Goal: Transaction & Acquisition: Purchase product/service

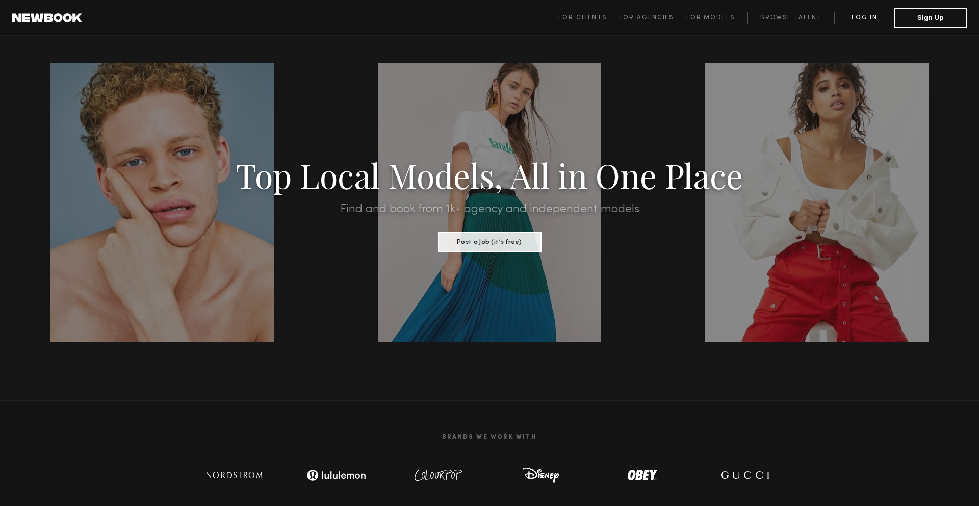
click at [874, 12] on link "Log in" at bounding box center [865, 18] width 60 height 12
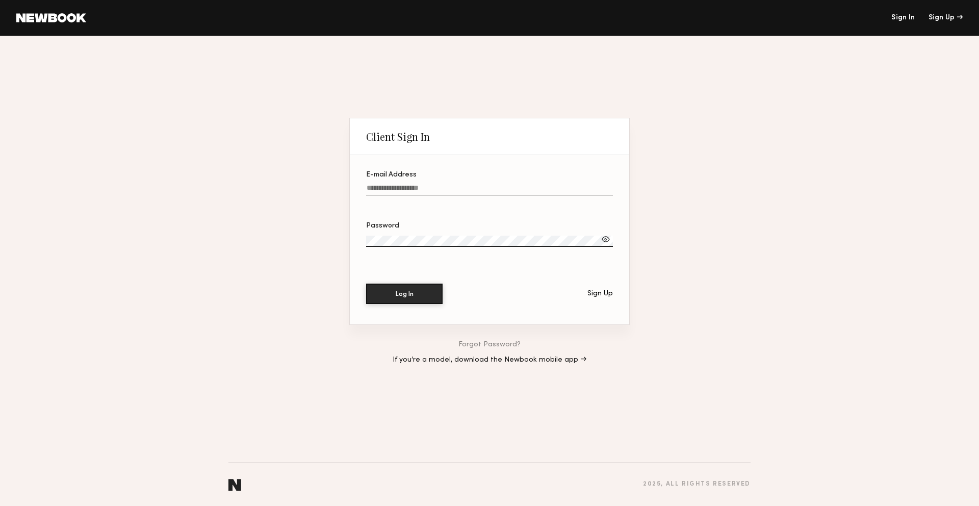
click at [421, 183] on label "E-mail Address" at bounding box center [489, 188] width 247 height 35
click at [421, 184] on input "E-mail Address" at bounding box center [489, 190] width 247 height 12
click at [422, 185] on input "E-mail Address" at bounding box center [489, 190] width 247 height 12
type input "**********"
click at [412, 292] on button "Log In" at bounding box center [404, 293] width 77 height 20
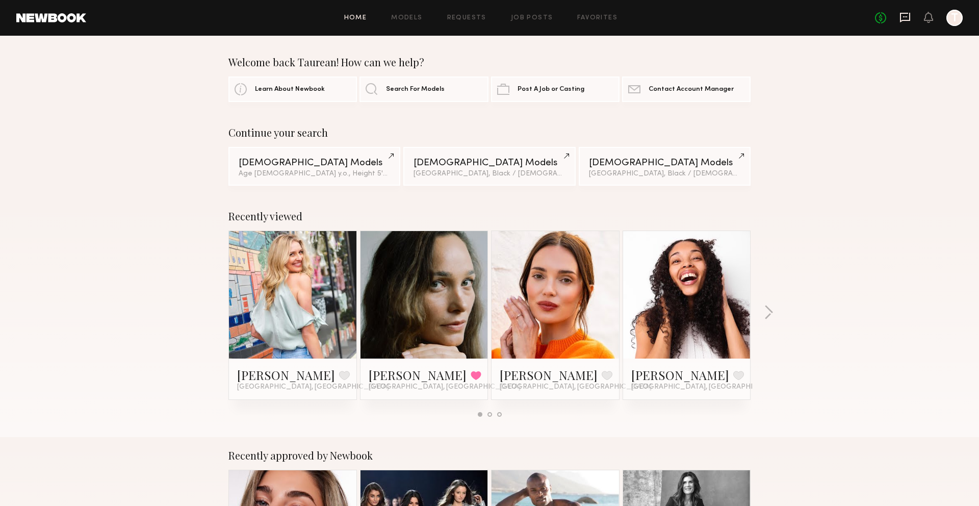
click at [911, 19] on icon at bounding box center [905, 17] width 11 height 11
click at [417, 20] on link "Models" at bounding box center [406, 18] width 31 height 7
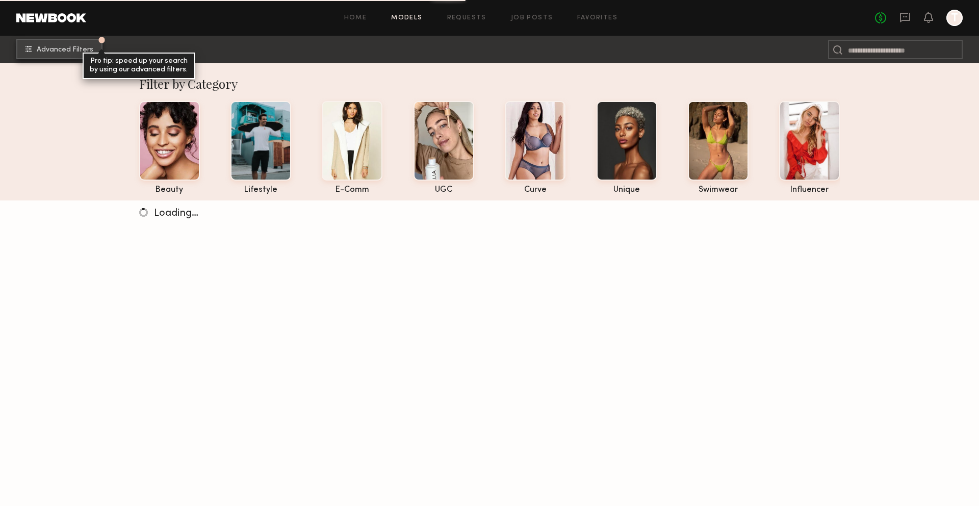
click at [72, 48] on span "Advanced Filters" at bounding box center [65, 49] width 57 height 7
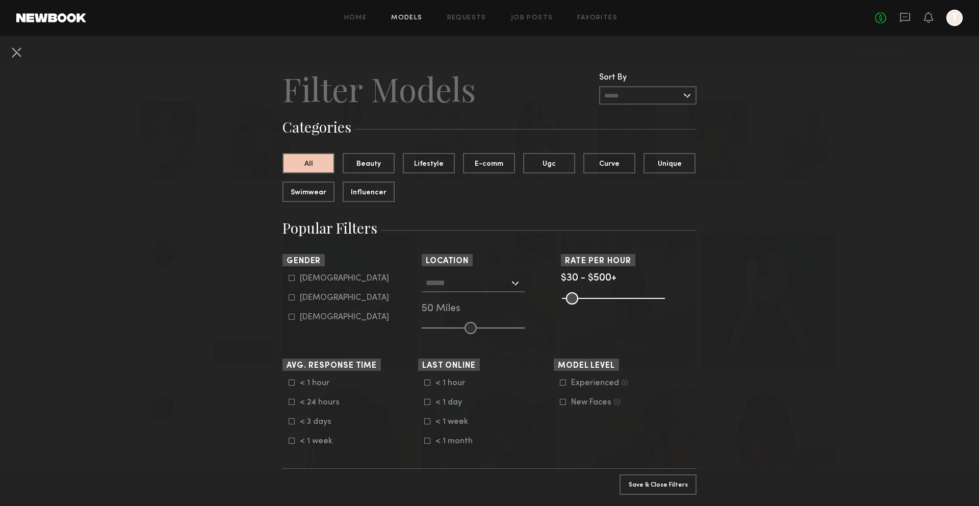
scroll to position [116, 0]
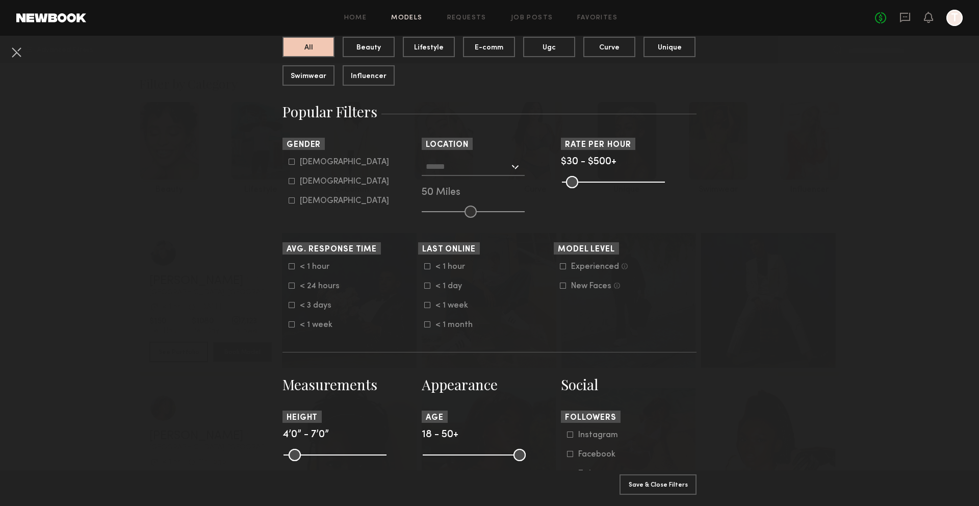
click at [296, 181] on label "Female" at bounding box center [339, 181] width 100 height 6
type input "**"
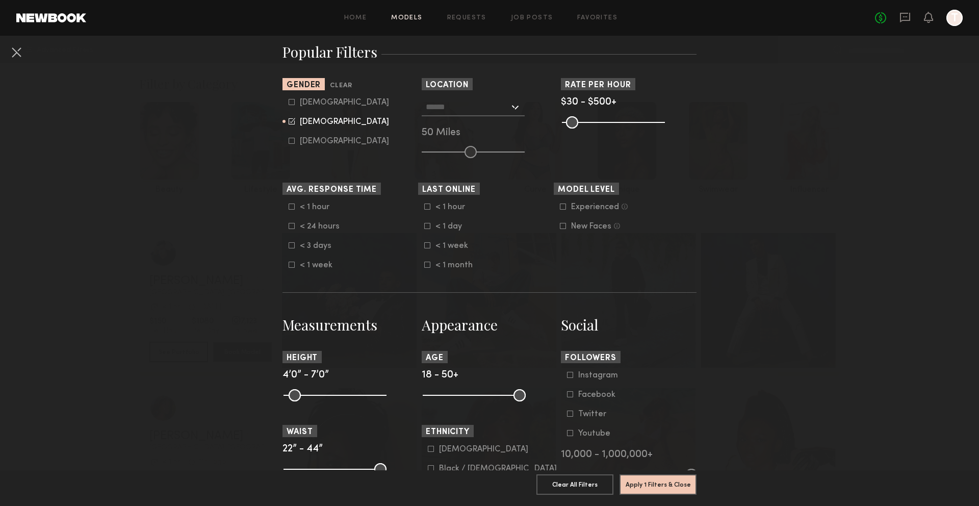
scroll to position [185, 0]
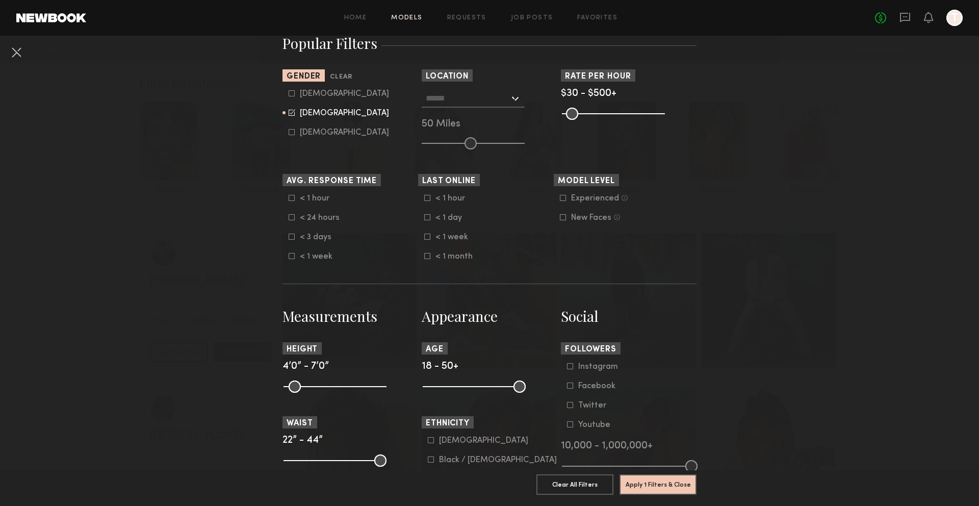
click at [526, 95] on div "Los Angeles, CA New York City, NY Brooklyn, NY Chicago, IL 50 Miles" at bounding box center [490, 119] width 136 height 60
click at [512, 100] on div at bounding box center [473, 98] width 103 height 18
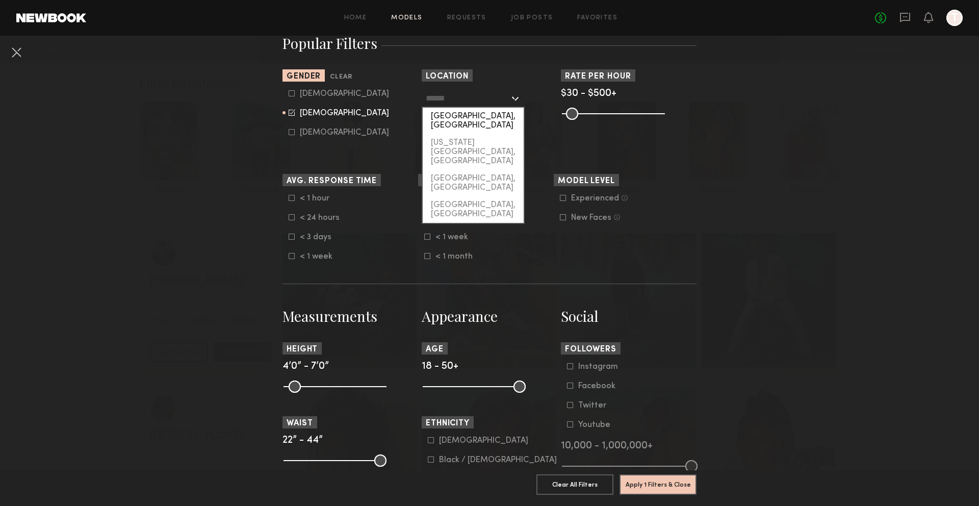
click at [492, 120] on div "[GEOGRAPHIC_DATA], [GEOGRAPHIC_DATA]" at bounding box center [473, 121] width 101 height 27
type input "**********"
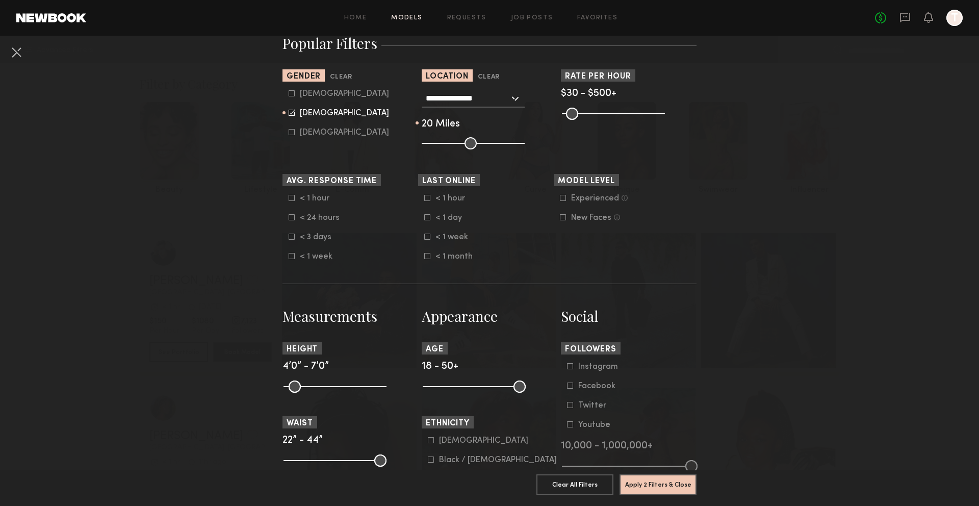
drag, startPoint x: 468, startPoint y: 144, endPoint x: 442, endPoint y: 145, distance: 26.0
type input "**"
click at [442, 145] on input "range" at bounding box center [473, 143] width 103 height 12
drag, startPoint x: 567, startPoint y: 116, endPoint x: 552, endPoint y: 119, distance: 15.1
click at [552, 119] on section "**********" at bounding box center [490, 109] width 414 height 80
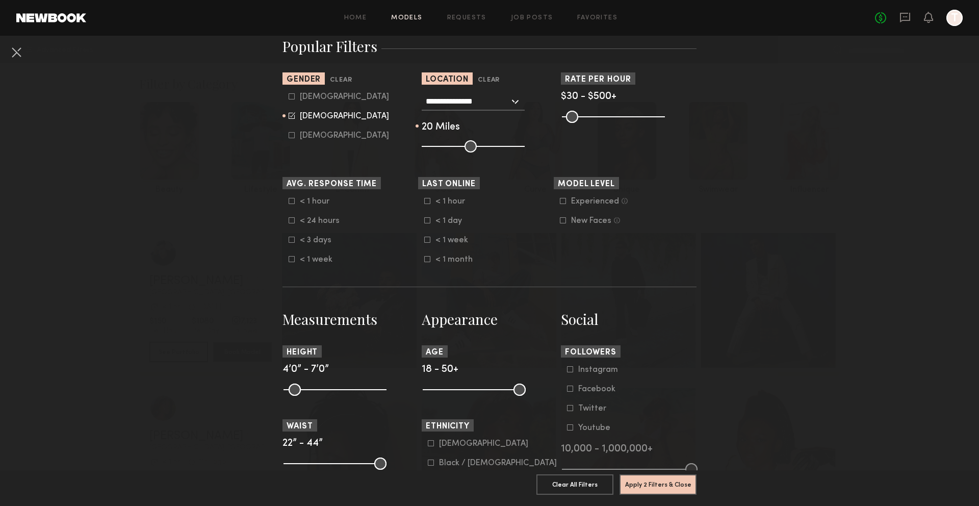
scroll to position [160, 0]
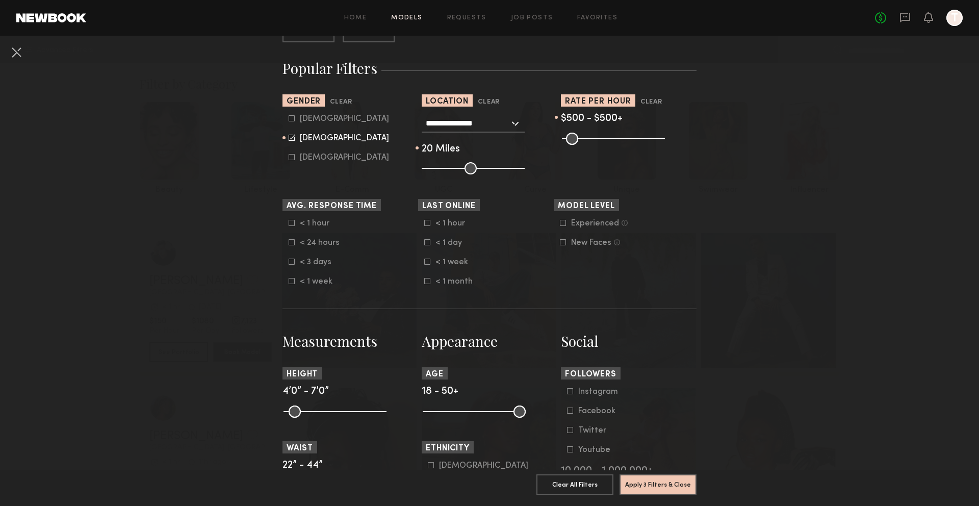
drag, startPoint x: 568, startPoint y: 139, endPoint x: 664, endPoint y: 147, distance: 95.7
type input "***"
click at [664, 145] on input "range" at bounding box center [613, 139] width 103 height 12
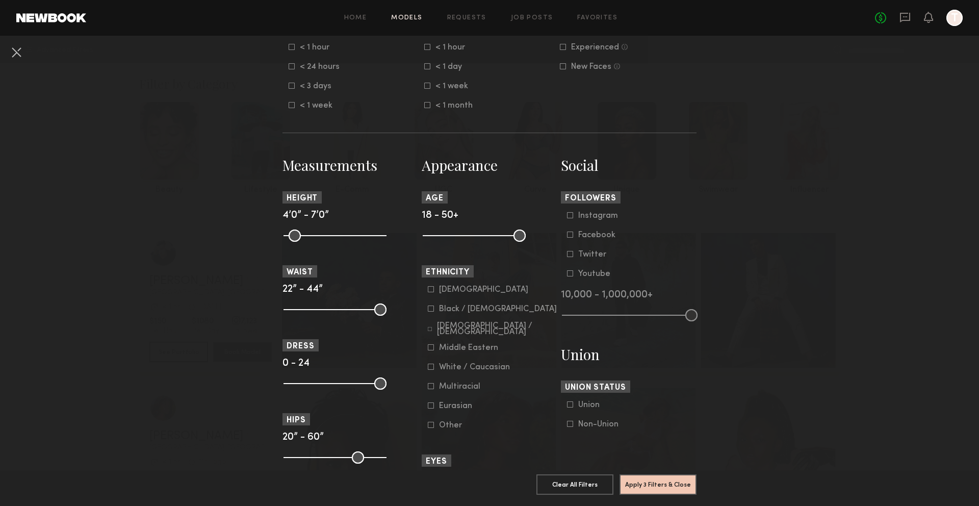
scroll to position [366, 0]
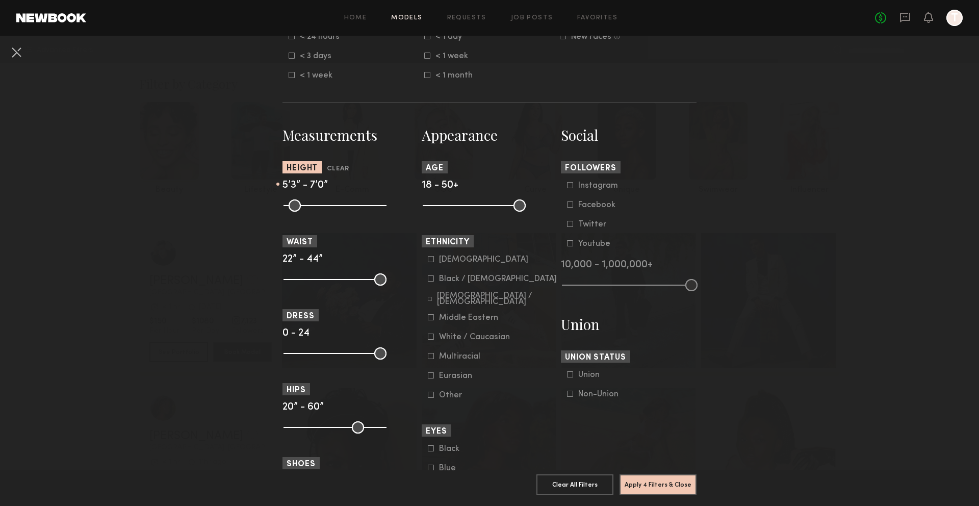
drag, startPoint x: 288, startPoint y: 209, endPoint x: 328, endPoint y: 210, distance: 39.8
type input "**"
click at [328, 210] on input "range" at bounding box center [335, 205] width 103 height 12
drag, startPoint x: 381, startPoint y: 208, endPoint x: 340, endPoint y: 209, distance: 40.3
click at [340, 209] on input "range" at bounding box center [335, 205] width 103 height 12
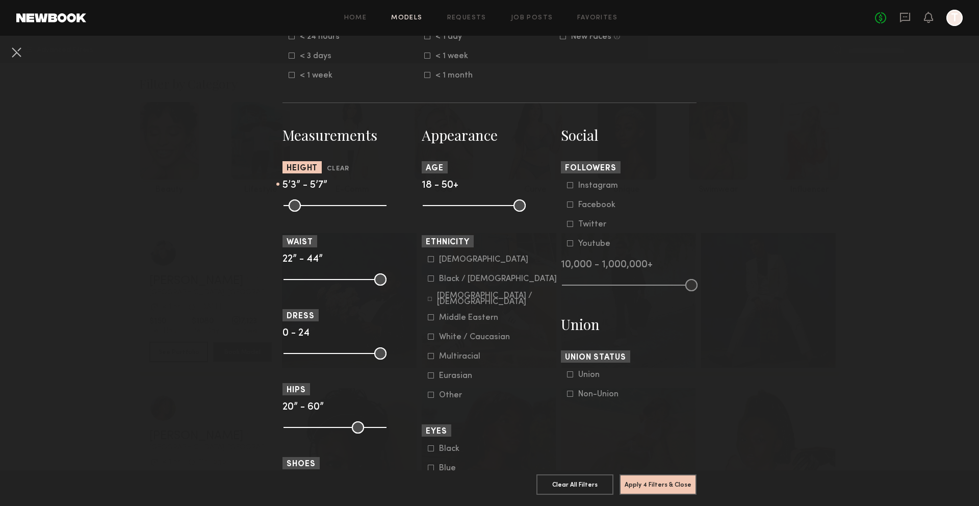
type input "**"
click at [338, 204] on input "range" at bounding box center [335, 205] width 103 height 12
drag, startPoint x: 427, startPoint y: 203, endPoint x: 479, endPoint y: 208, distance: 51.7
type input "**"
click at [479, 208] on input "range" at bounding box center [474, 205] width 103 height 12
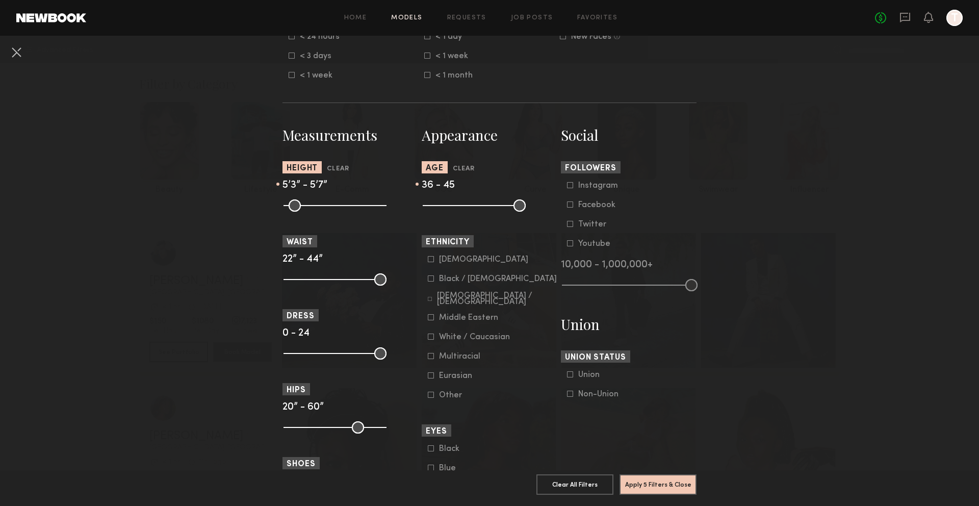
type input "**"
drag, startPoint x: 519, startPoint y: 209, endPoint x: 506, endPoint y: 209, distance: 12.8
click at [507, 209] on input "range" at bounding box center [474, 205] width 103 height 12
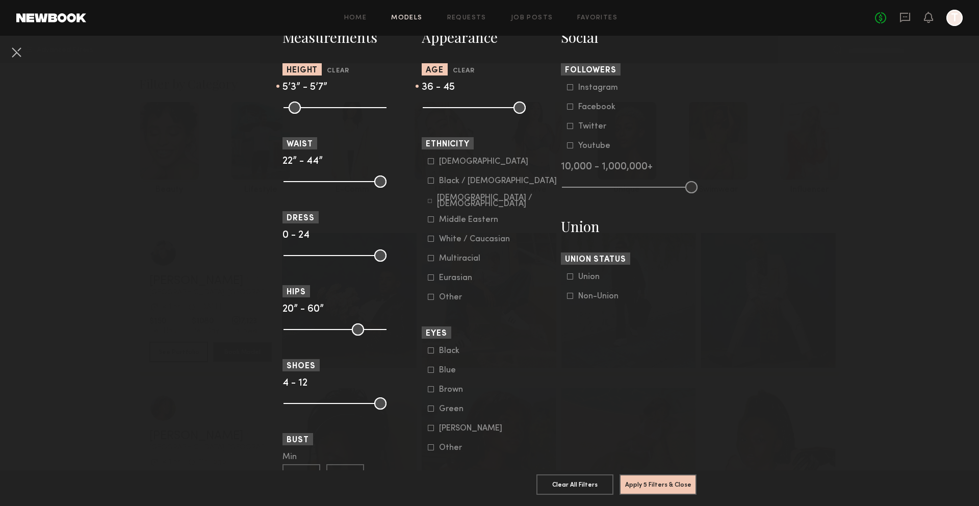
scroll to position [495, 0]
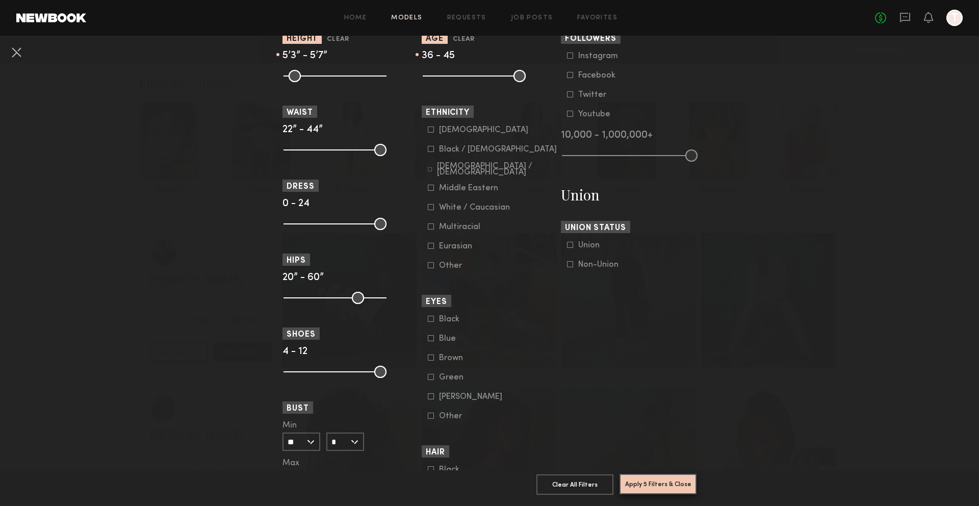
click at [645, 488] on button "Apply 5 Filters & Close" at bounding box center [658, 484] width 77 height 20
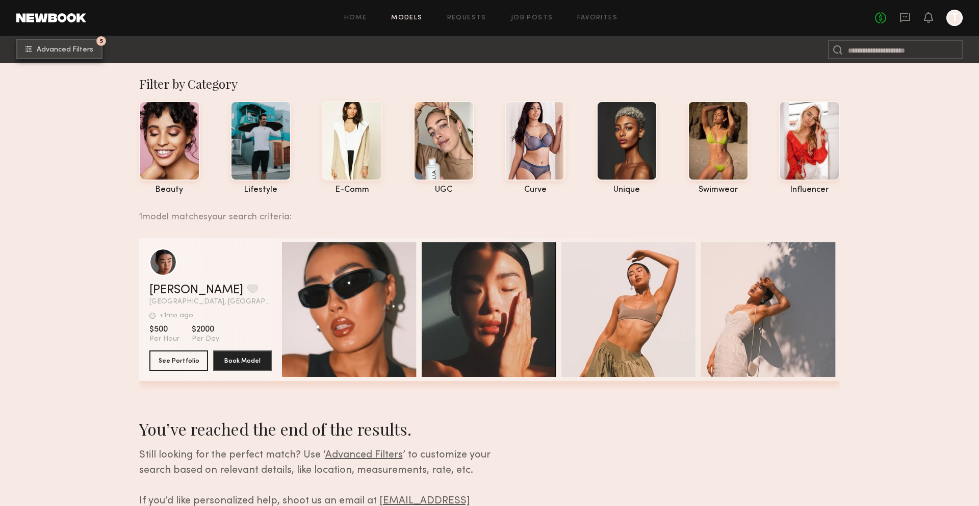
click at [72, 46] on span "Advanced Filters" at bounding box center [65, 49] width 57 height 7
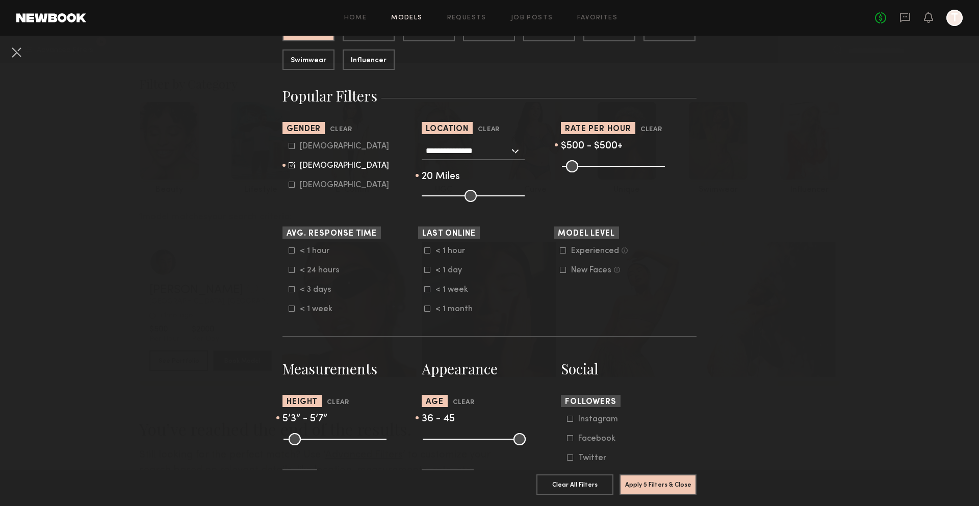
scroll to position [235, 0]
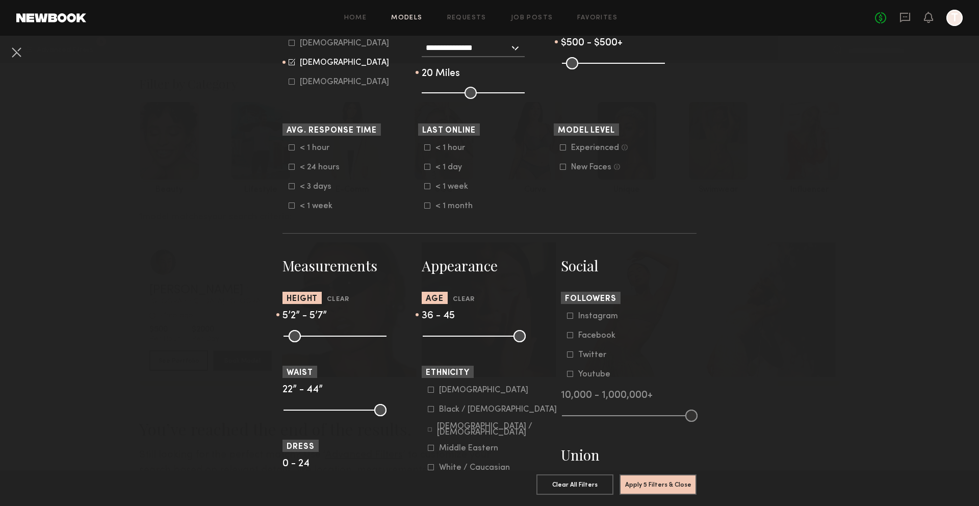
type input "**"
click at [328, 334] on input "range" at bounding box center [335, 336] width 103 height 12
type input "**"
click at [341, 337] on input "range" at bounding box center [335, 336] width 103 height 12
click at [648, 483] on button "Apply 5 Filters & Close" at bounding box center [658, 484] width 77 height 20
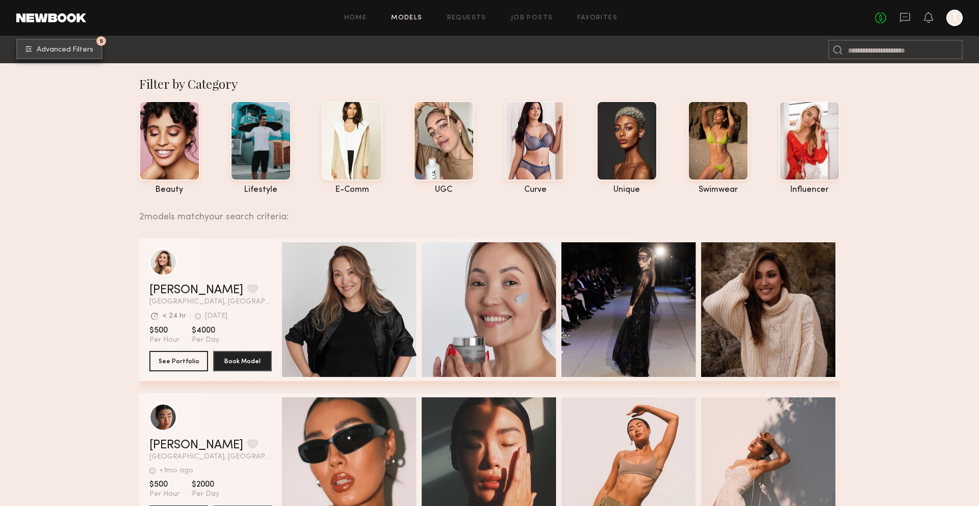
click at [56, 48] on span "Advanced Filters" at bounding box center [65, 49] width 57 height 7
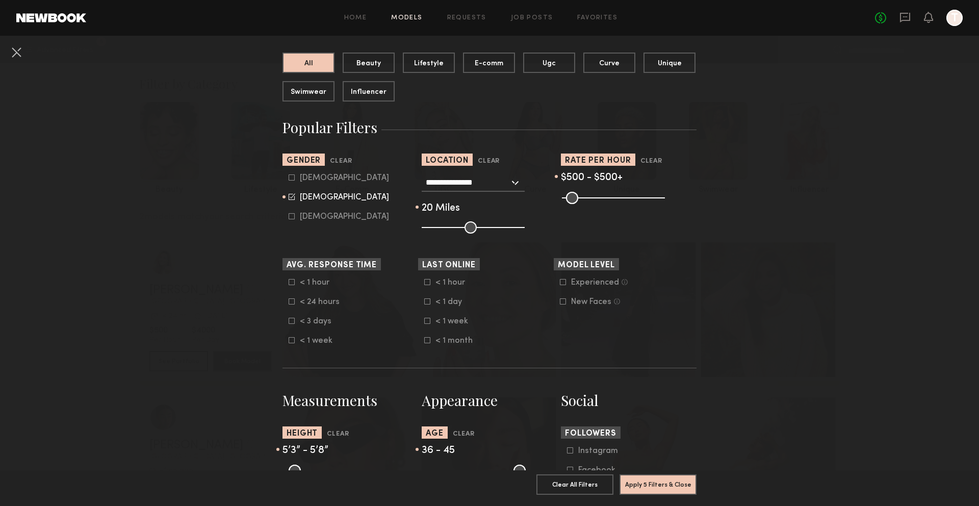
scroll to position [102, 0]
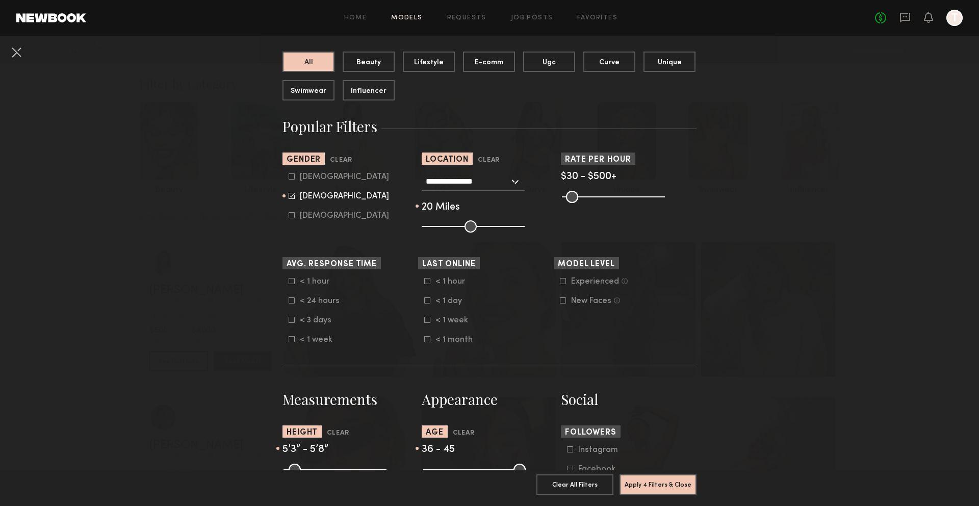
drag, startPoint x: 658, startPoint y: 197, endPoint x: 532, endPoint y: 196, distance: 126.0
type input "**"
click at [562, 196] on input "range" at bounding box center [613, 197] width 103 height 12
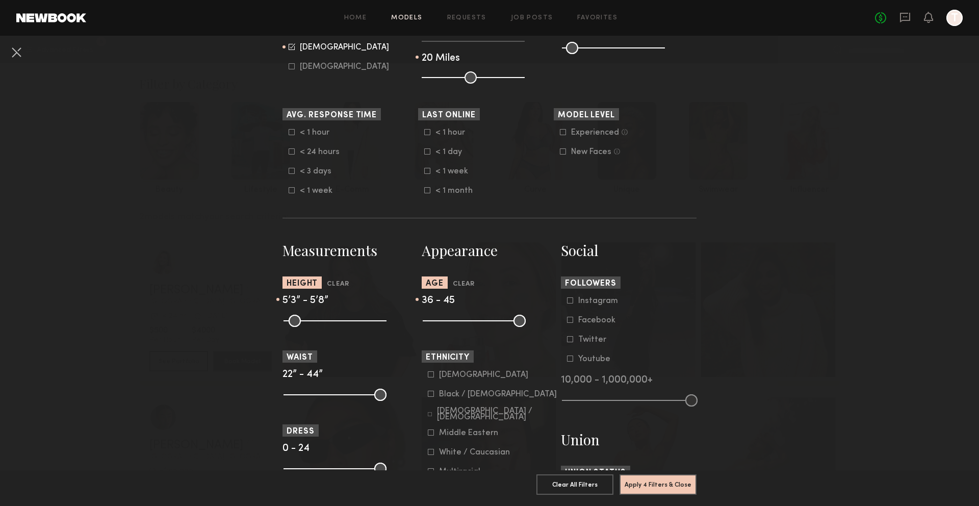
scroll to position [260, 0]
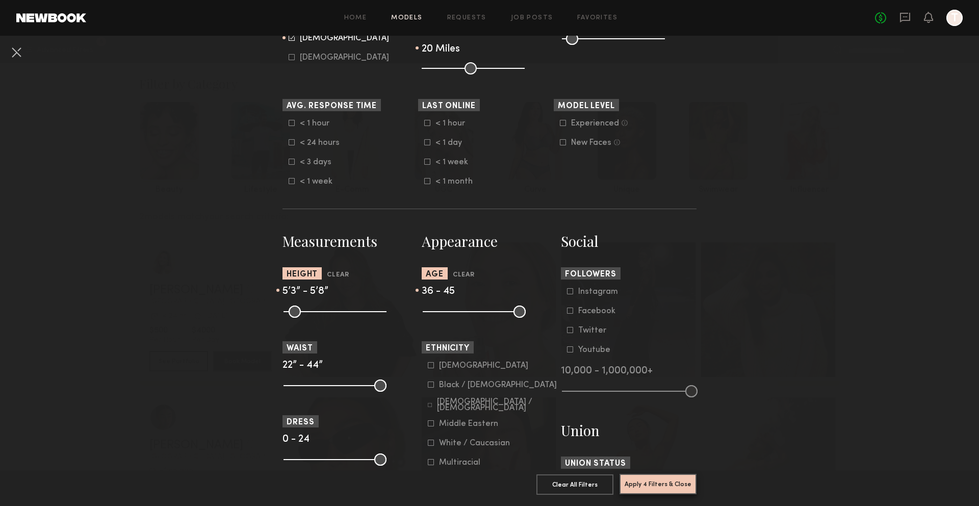
click at [643, 493] on button "Apply 4 Filters & Close" at bounding box center [658, 484] width 77 height 20
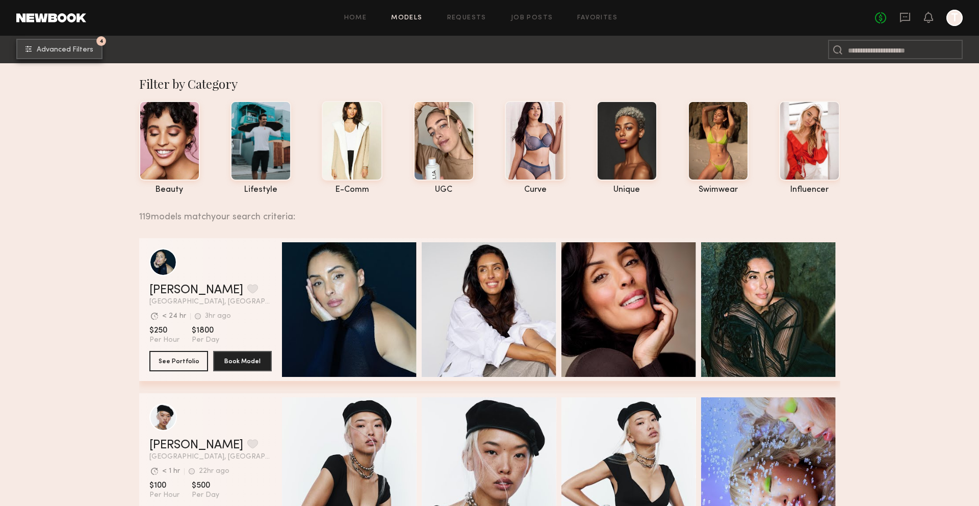
click at [77, 50] on span "Advanced Filters" at bounding box center [65, 49] width 57 height 7
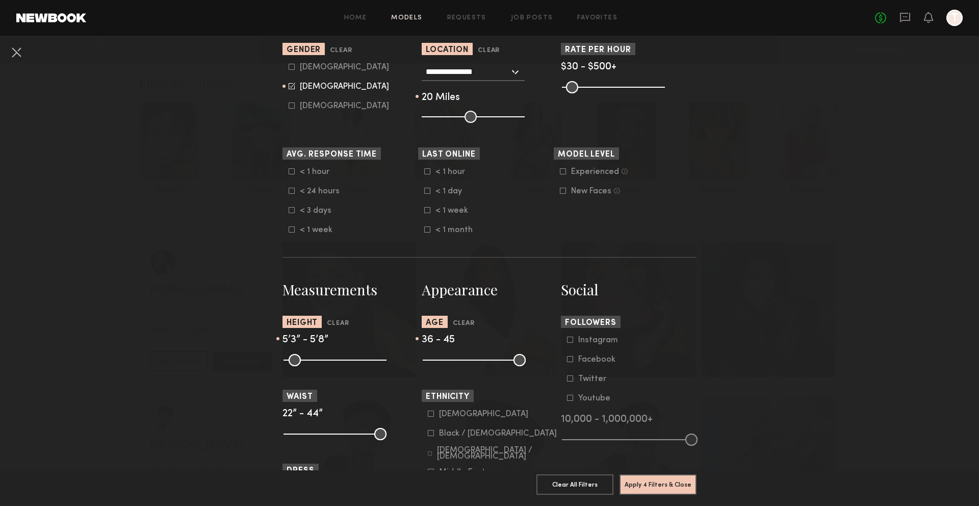
scroll to position [212, 0]
type input "**"
click at [338, 358] on input "range" at bounding box center [335, 360] width 103 height 12
click at [652, 487] on button "Apply 4 Filters & Close" at bounding box center [658, 484] width 77 height 20
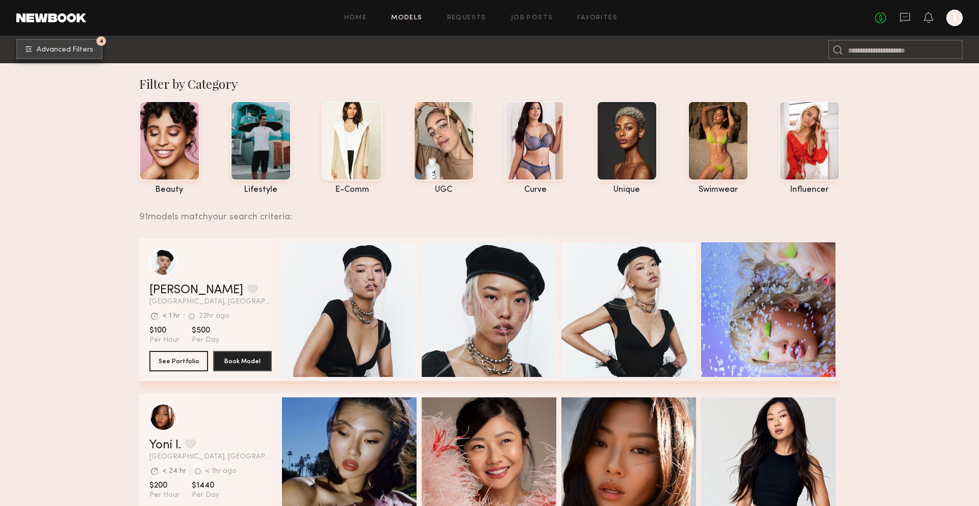
click at [60, 52] on span "Advanced Filters" at bounding box center [65, 49] width 57 height 7
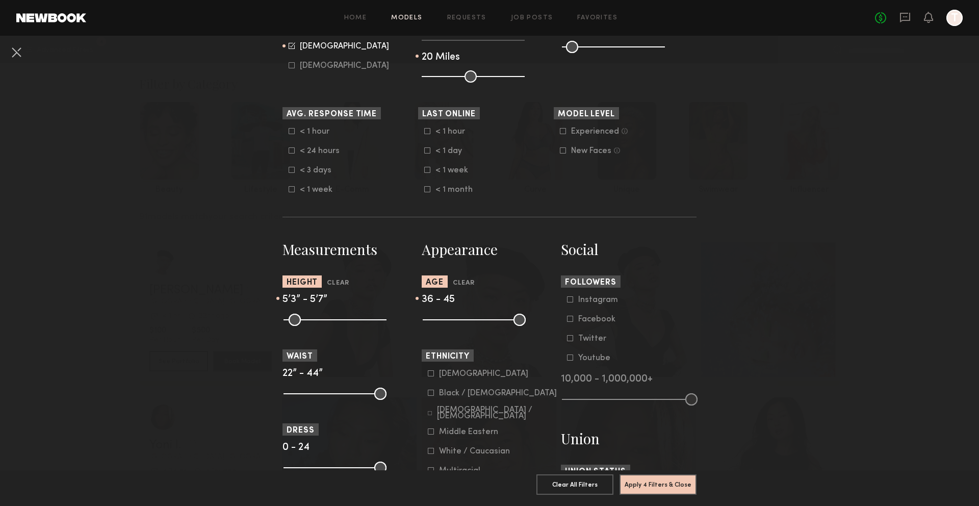
scroll to position [276, 0]
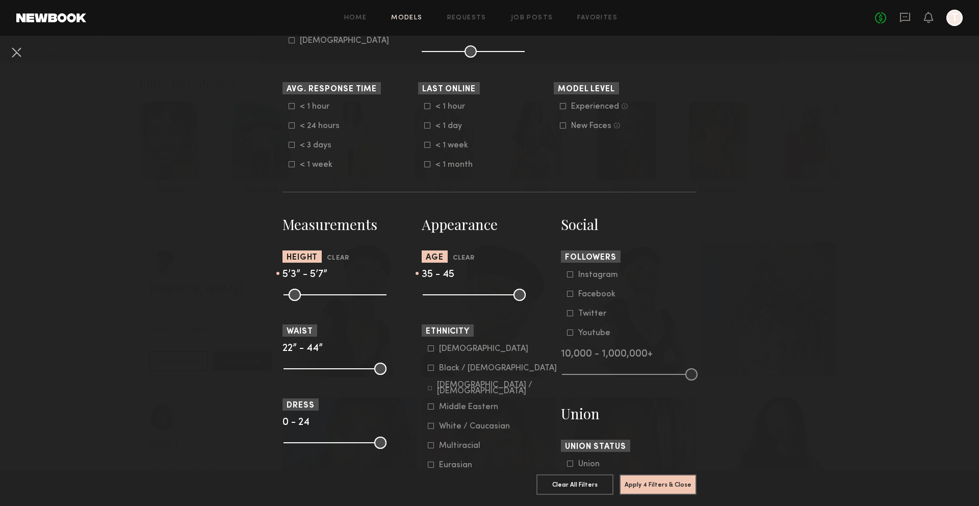
type input "**"
click at [479, 296] on input "range" at bounding box center [474, 295] width 103 height 12
click at [331, 296] on input "range" at bounding box center [335, 295] width 103 height 12
drag, startPoint x: 331, startPoint y: 296, endPoint x: 325, endPoint y: 296, distance: 5.6
type input "**"
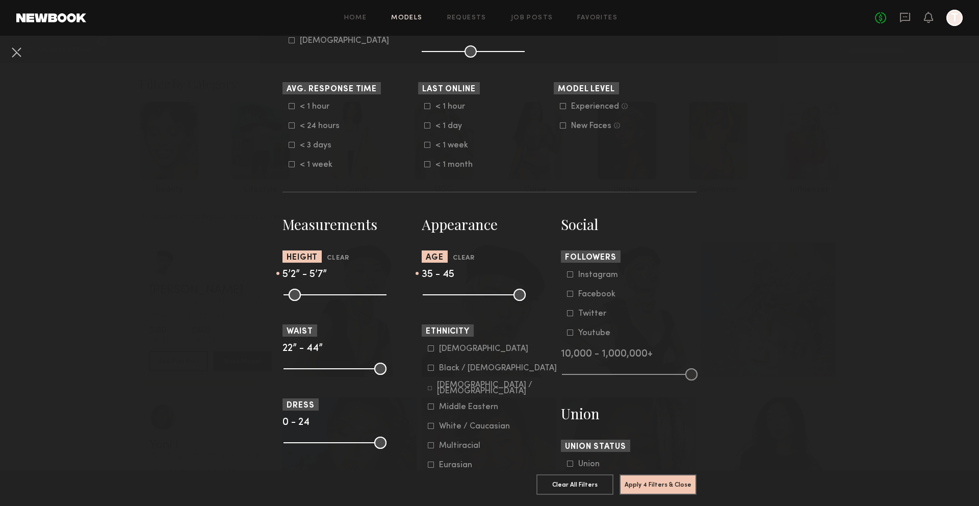
click at [325, 296] on input "range" at bounding box center [335, 295] width 103 height 12
click at [338, 296] on input "range" at bounding box center [335, 295] width 103 height 12
click at [654, 479] on button "Apply 4 Filters & Close" at bounding box center [658, 484] width 77 height 20
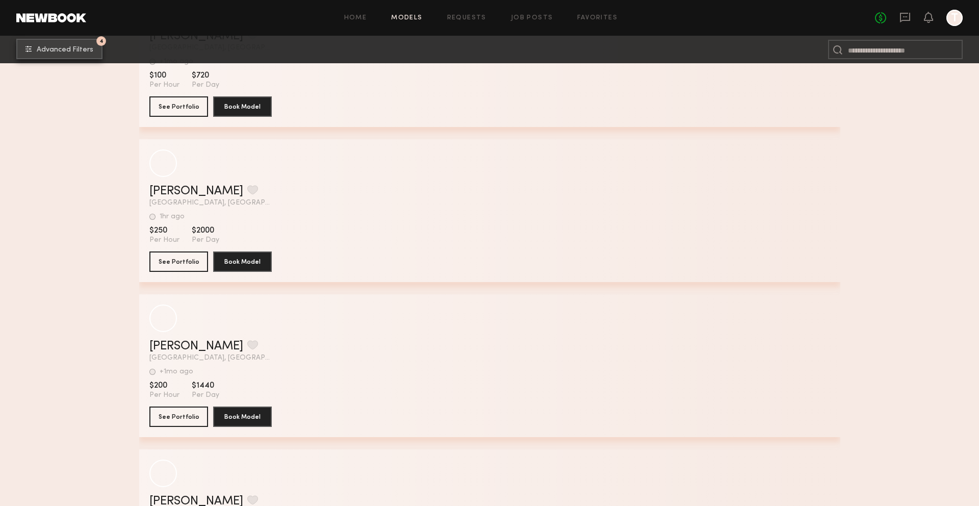
scroll to position [18348, 0]
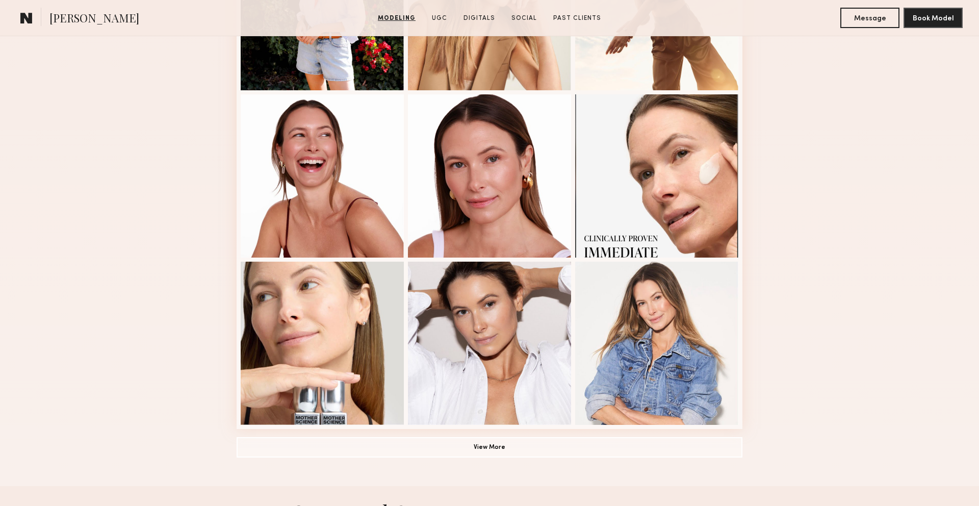
scroll to position [550, 0]
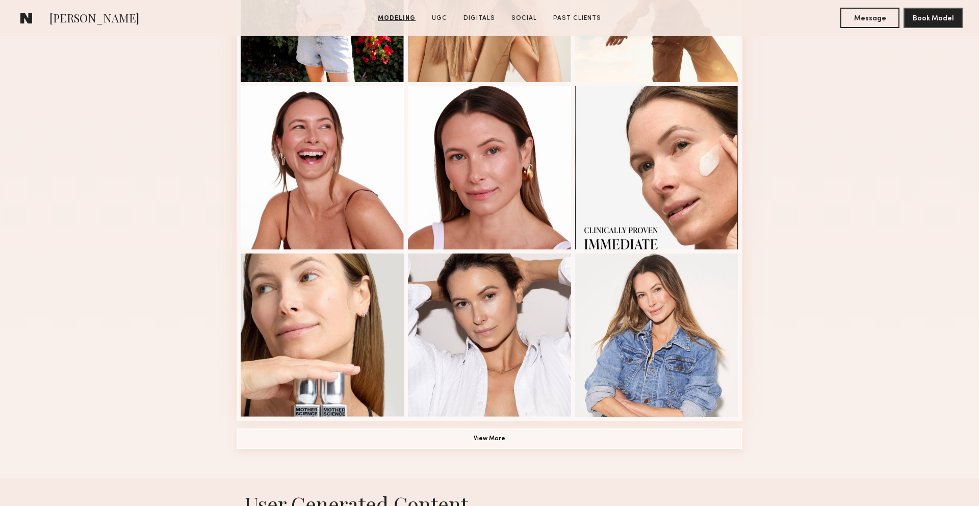
click at [496, 447] on button "View More" at bounding box center [490, 439] width 506 height 20
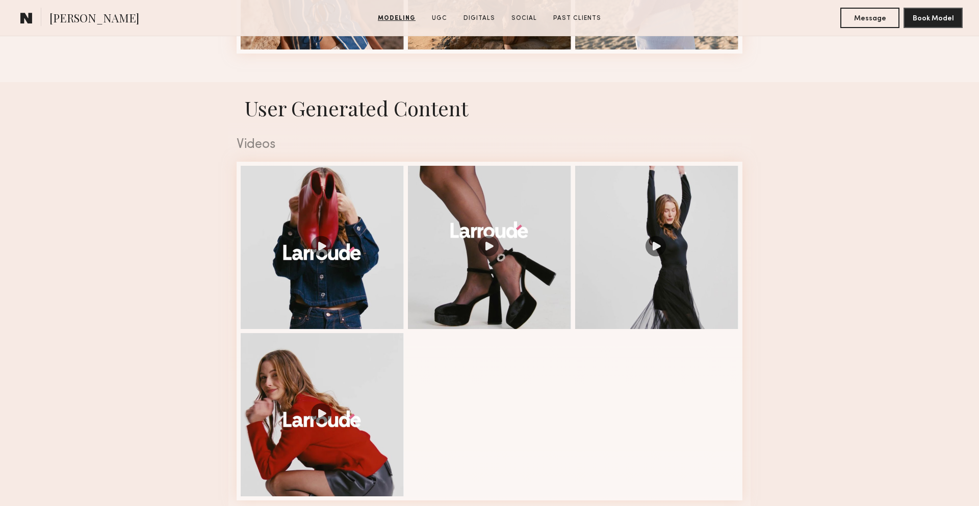
scroll to position [1719, 0]
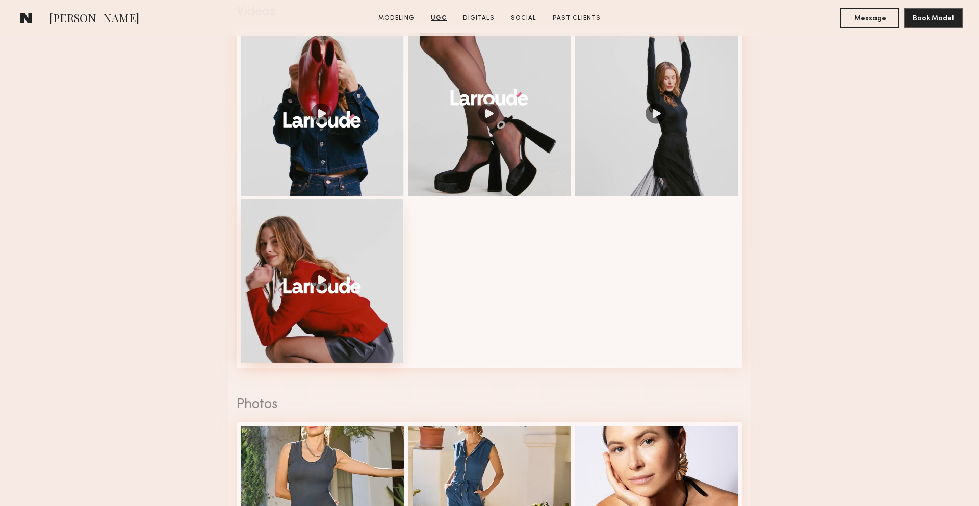
click at [331, 272] on div at bounding box center [322, 280] width 163 height 163
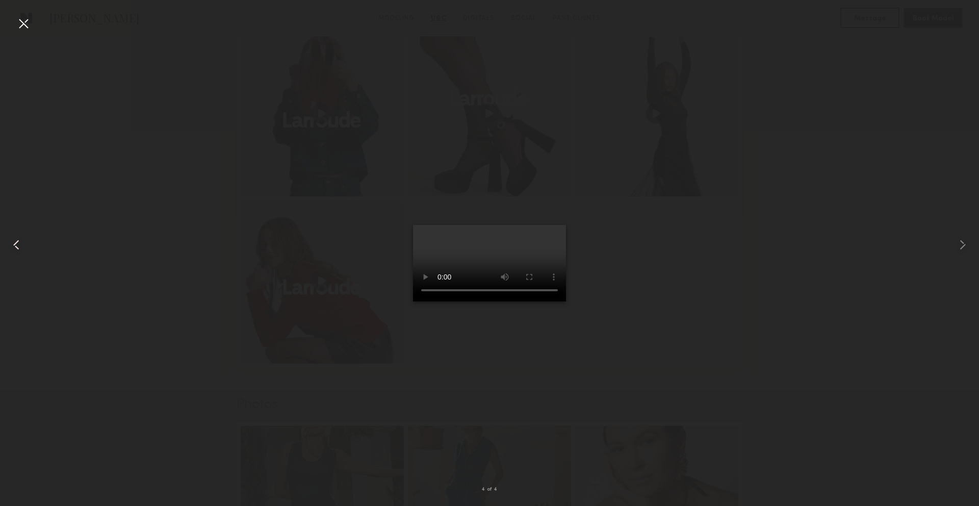
click at [22, 244] on common-icon at bounding box center [16, 245] width 16 height 16
click at [165, 154] on div at bounding box center [489, 244] width 979 height 457
click at [29, 22] on div at bounding box center [23, 23] width 16 height 16
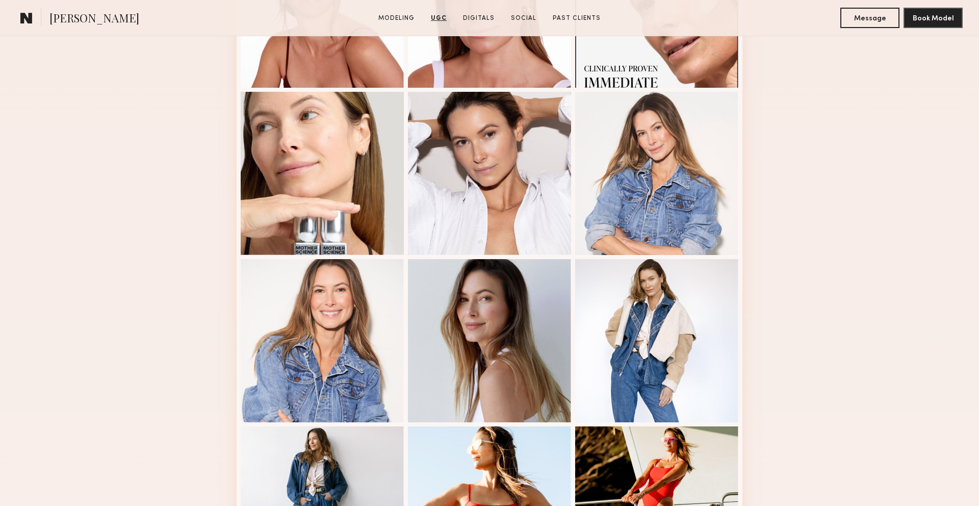
scroll to position [0, 0]
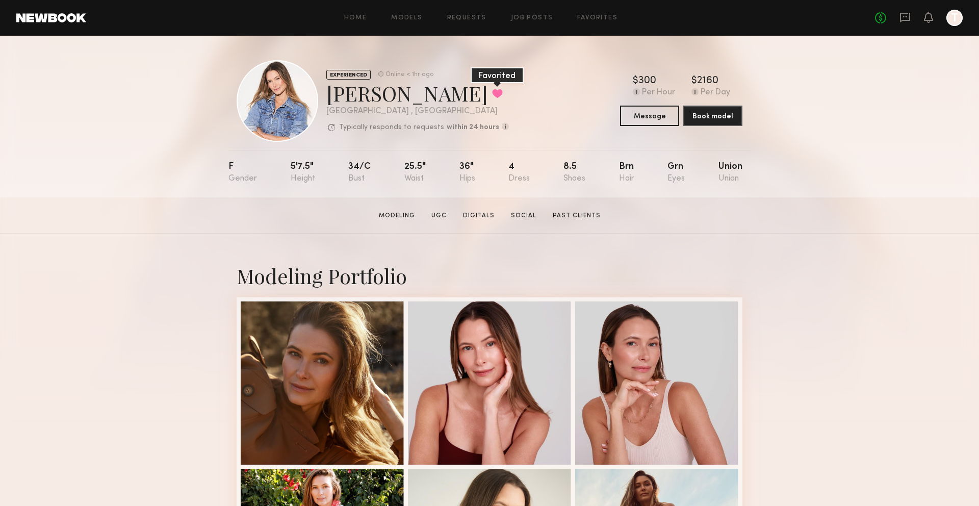
click at [492, 98] on button at bounding box center [497, 93] width 11 height 9
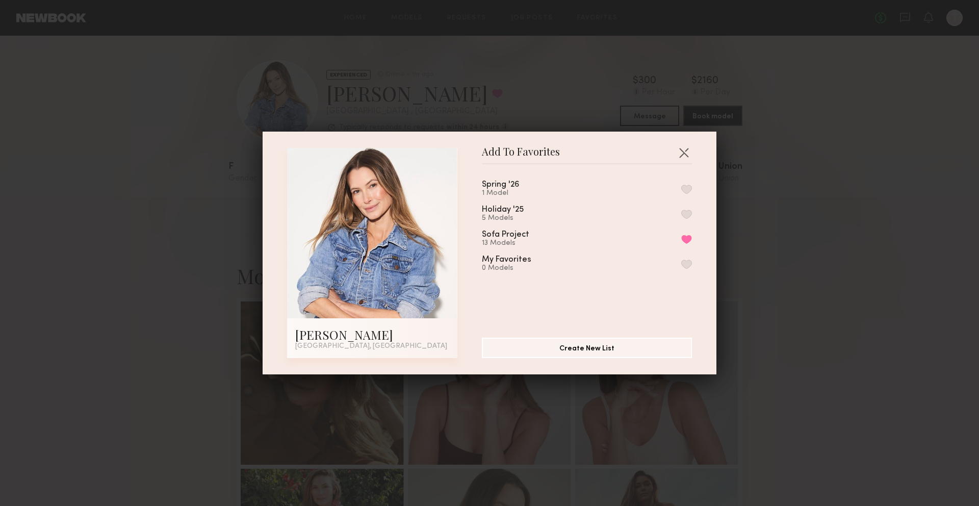
click at [568, 173] on div "Spring '26 1 Model Holiday '25 5 Models Sofa Project 13 Models Remove from favo…" at bounding box center [592, 246] width 220 height 149
click at [687, 186] on button "button" at bounding box center [687, 189] width 11 height 9
click at [683, 150] on button "button" at bounding box center [684, 152] width 16 height 16
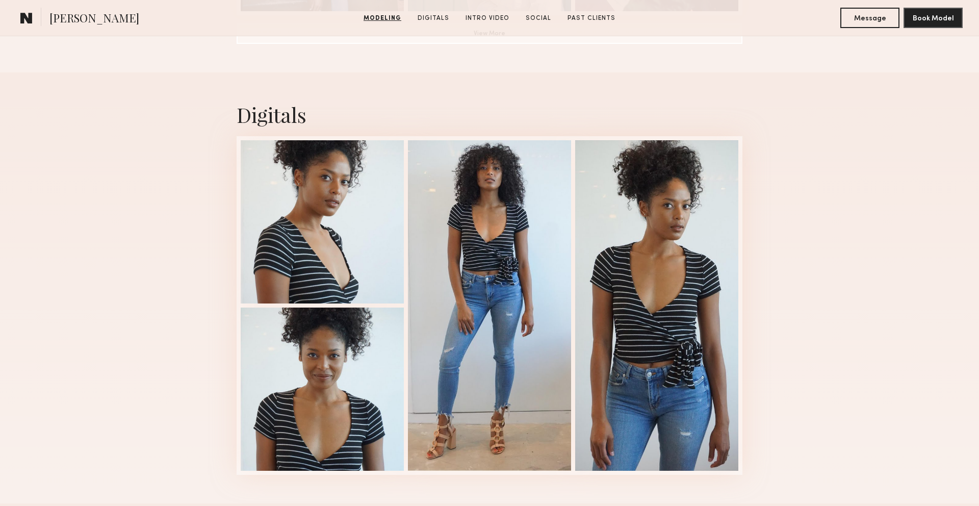
scroll to position [1004, 0]
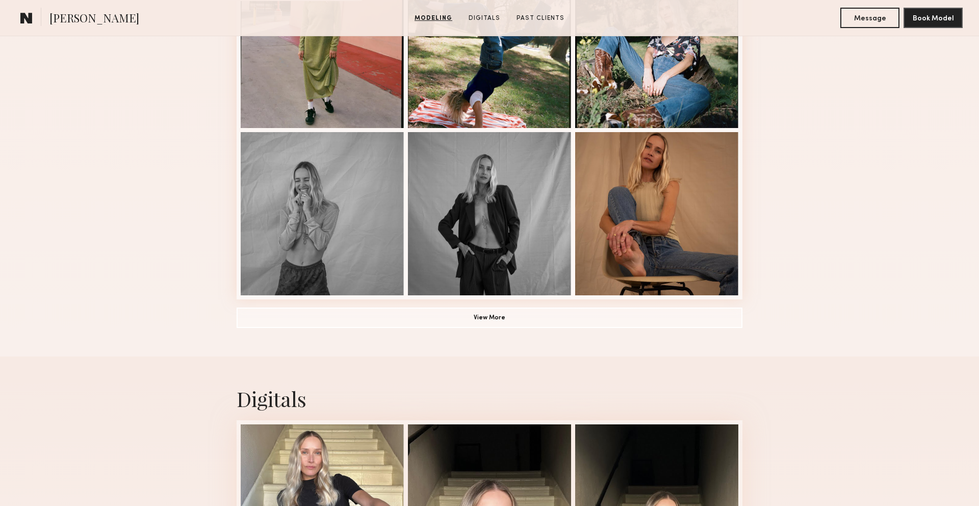
scroll to position [723, 0]
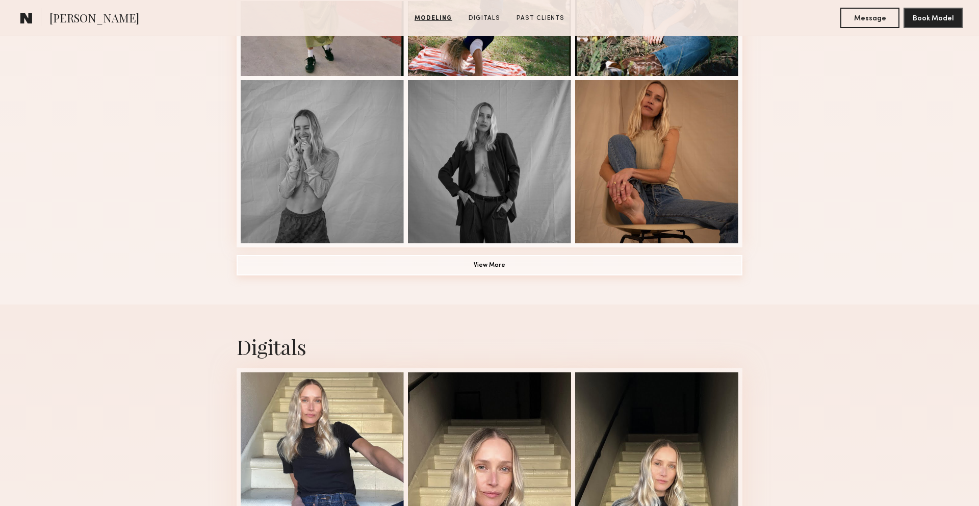
click at [617, 269] on button "View More" at bounding box center [490, 265] width 506 height 20
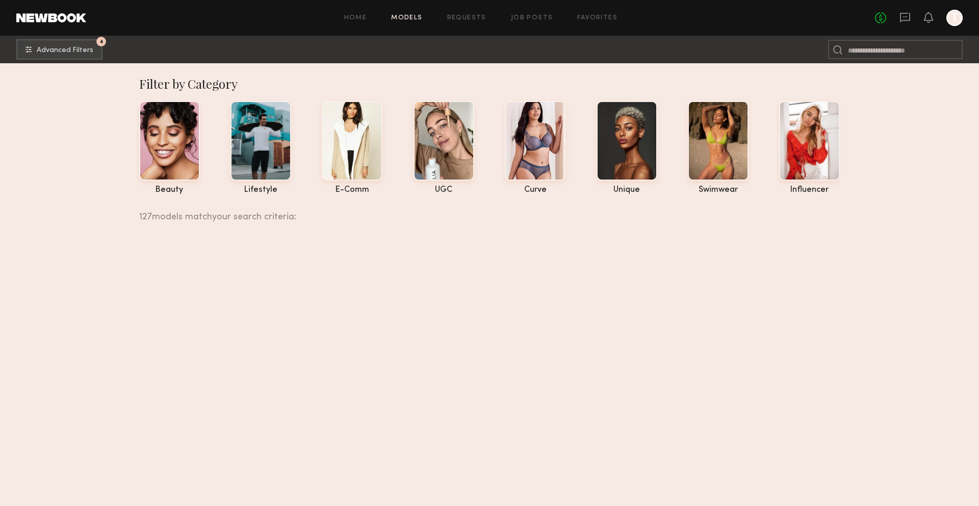
scroll to position [18348, 0]
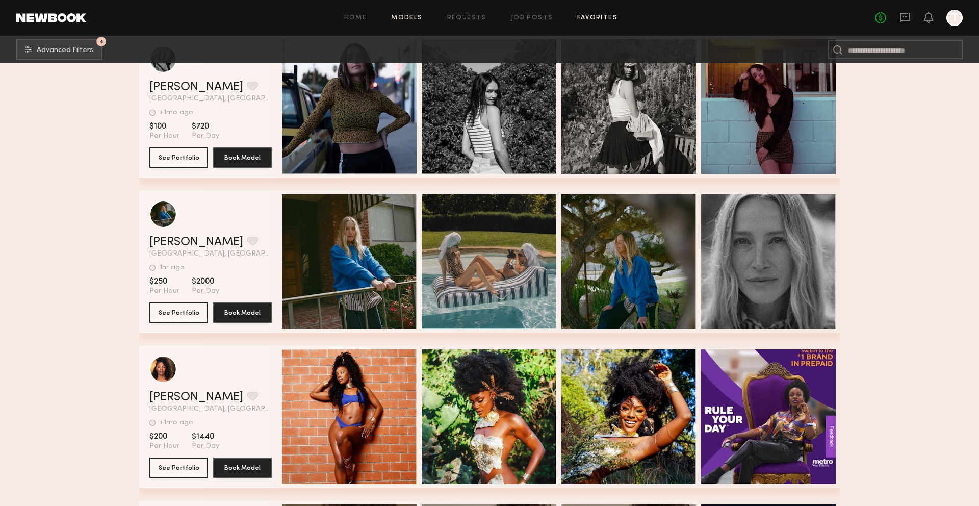
click at [586, 16] on link "Favorites" at bounding box center [597, 18] width 40 height 7
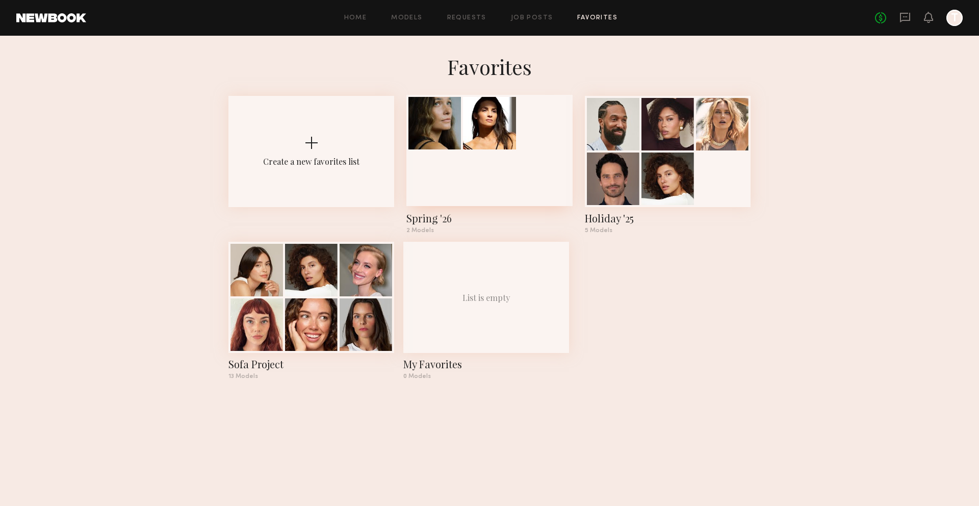
click at [465, 174] on div at bounding box center [490, 150] width 166 height 111
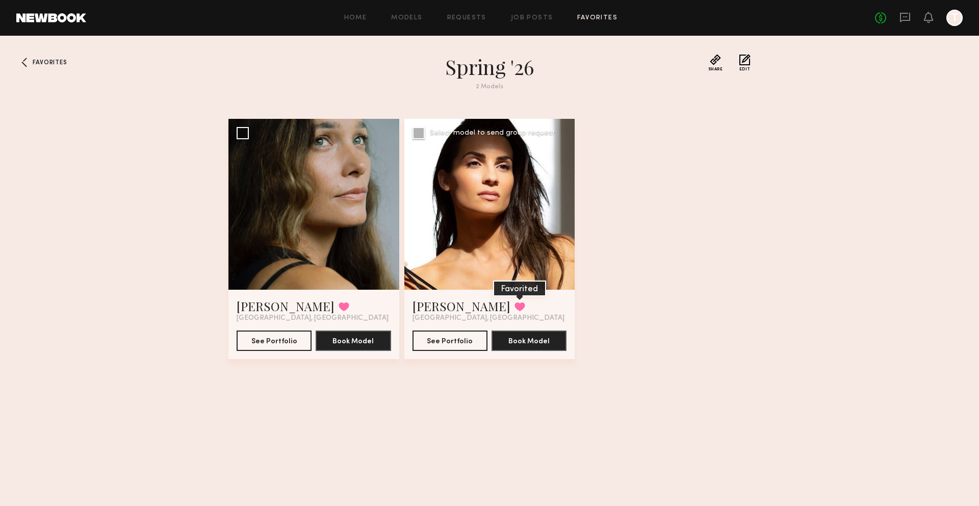
click at [515, 309] on button at bounding box center [520, 306] width 11 height 9
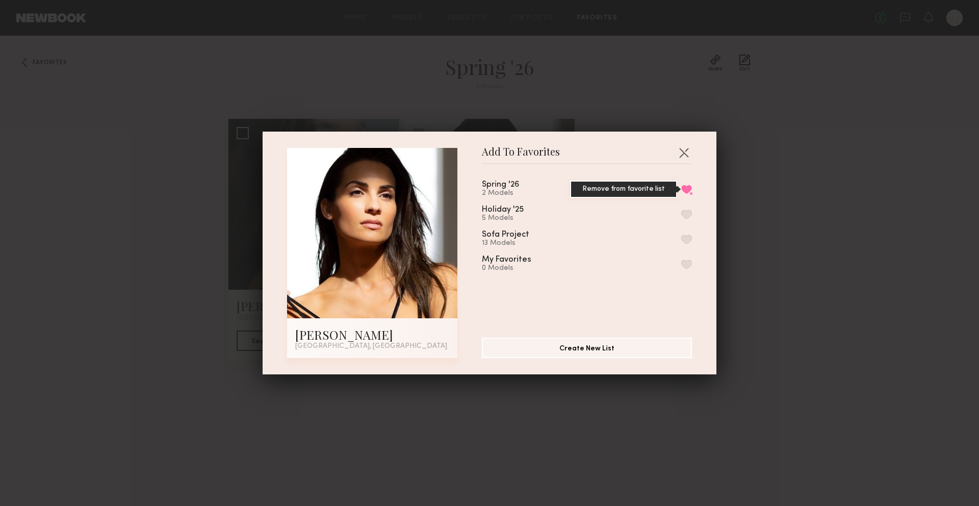
click at [683, 189] on button "Remove from favorite list" at bounding box center [687, 189] width 11 height 9
click at [688, 157] on button "button" at bounding box center [684, 152] width 16 height 16
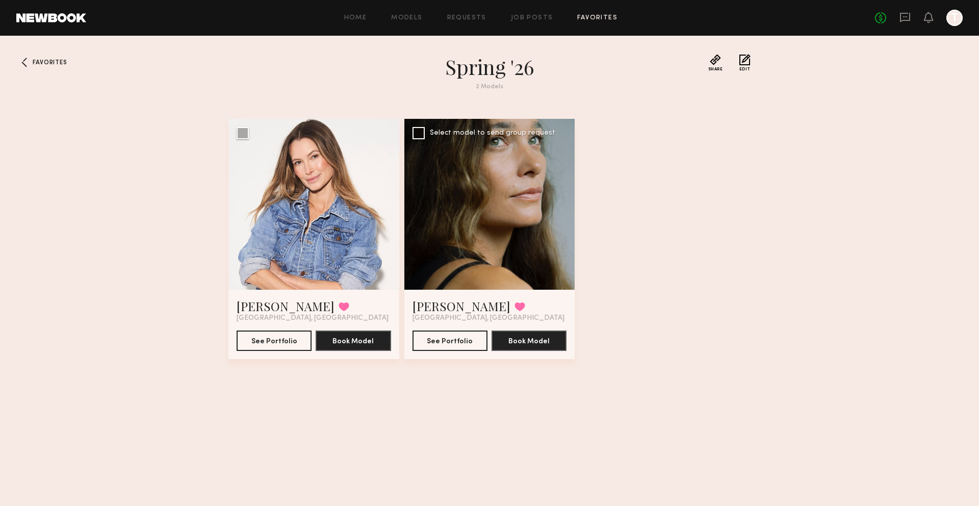
click at [468, 227] on div at bounding box center [490, 204] width 171 height 171
click at [440, 346] on button "See Portfolio" at bounding box center [450, 340] width 75 height 20
